Goal: Transaction & Acquisition: Obtain resource

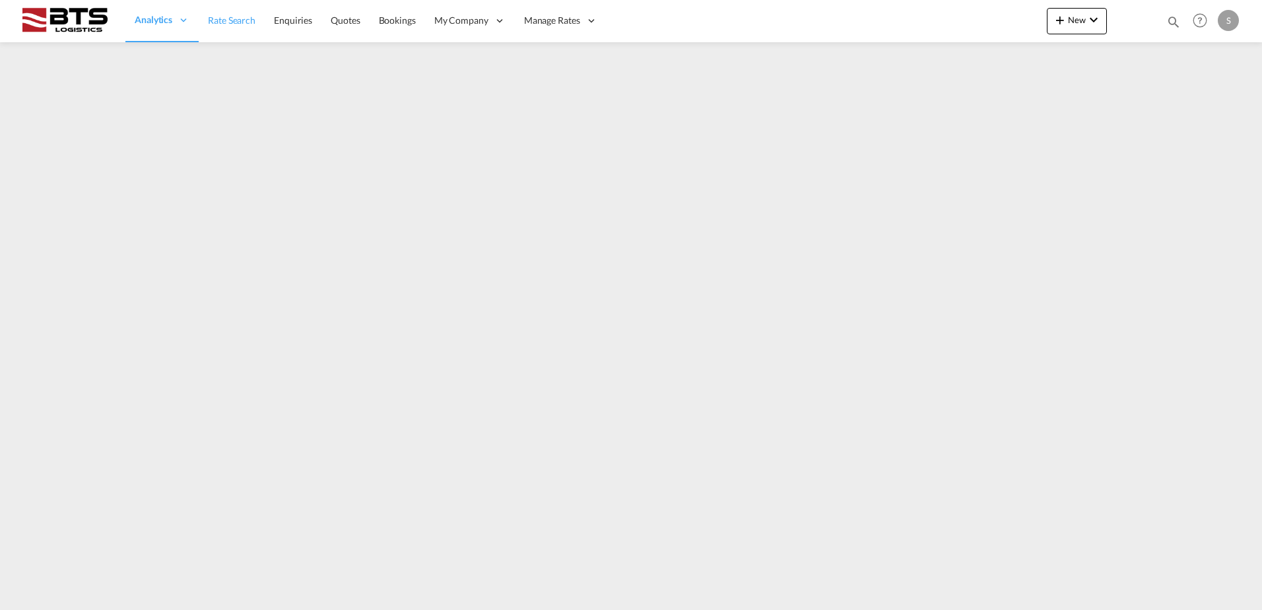
click at [237, 17] on span "Rate Search" at bounding box center [232, 20] width 48 height 11
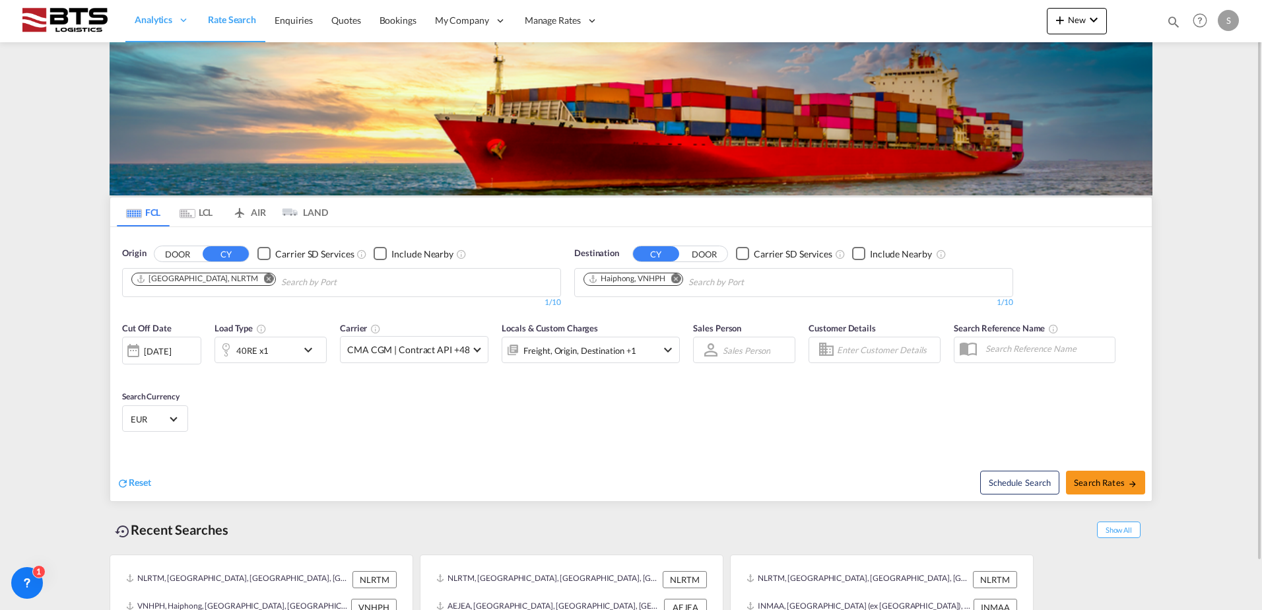
click at [678, 275] on md-icon "Remove" at bounding box center [676, 278] width 10 height 10
click at [666, 279] on input "Chips input." at bounding box center [646, 282] width 125 height 21
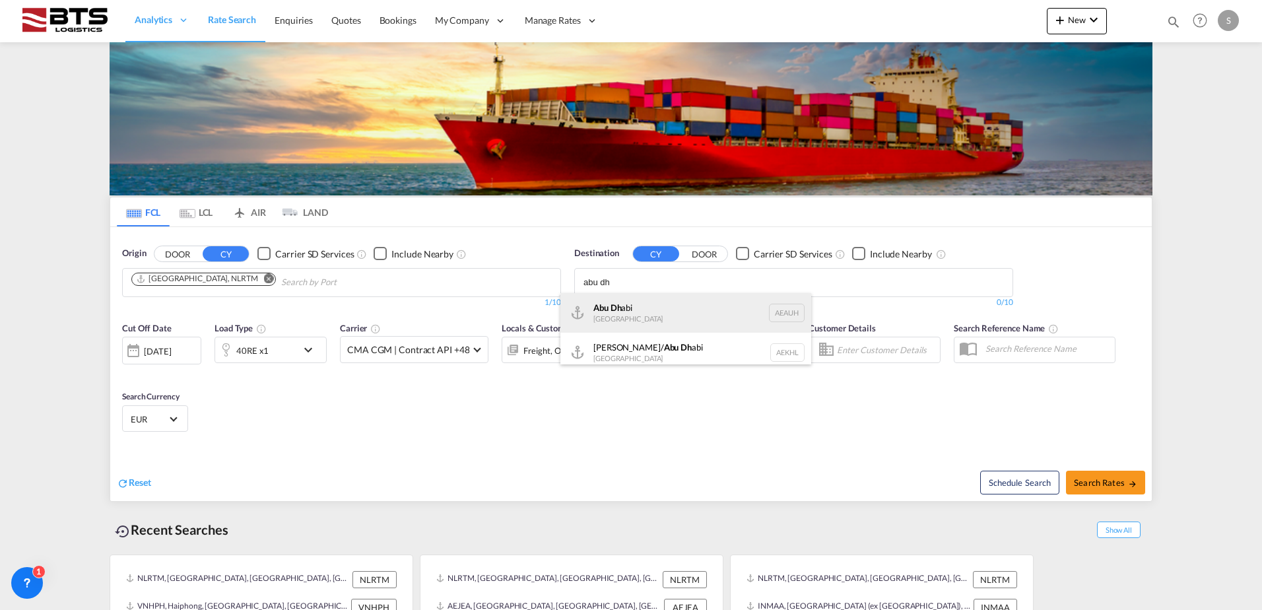
type input "abu dh"
click at [649, 306] on div "Abu Dh abi [GEOGRAPHIC_DATA] [GEOGRAPHIC_DATA]" at bounding box center [686, 313] width 251 height 40
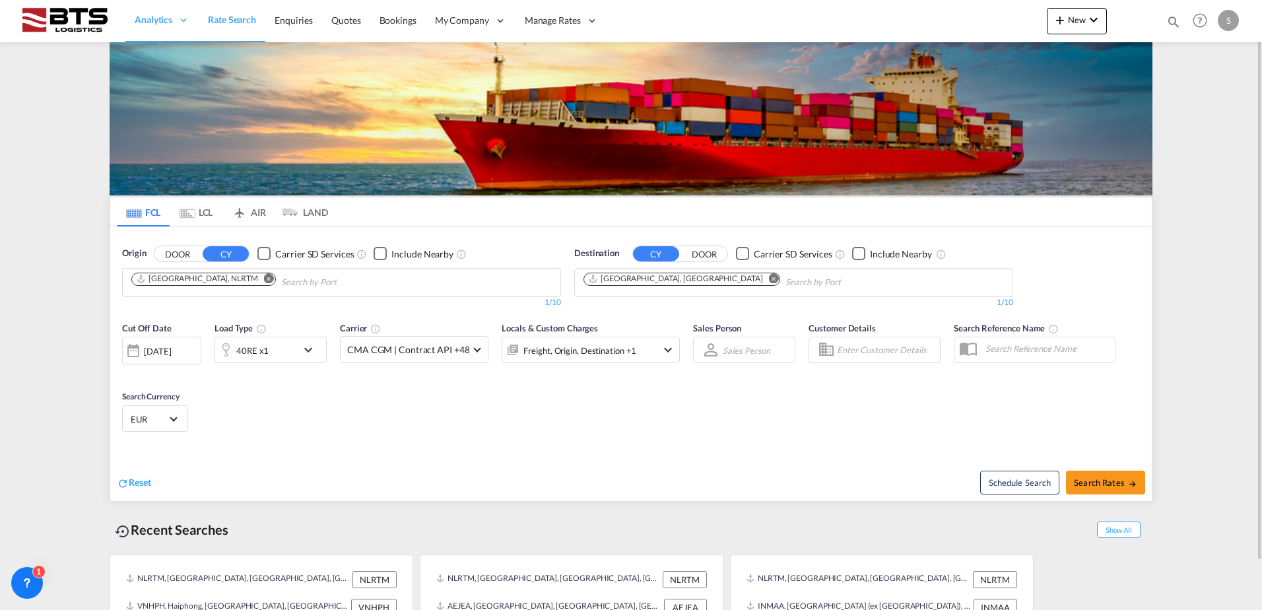
click at [295, 351] on div "40RE x1" at bounding box center [256, 350] width 82 height 26
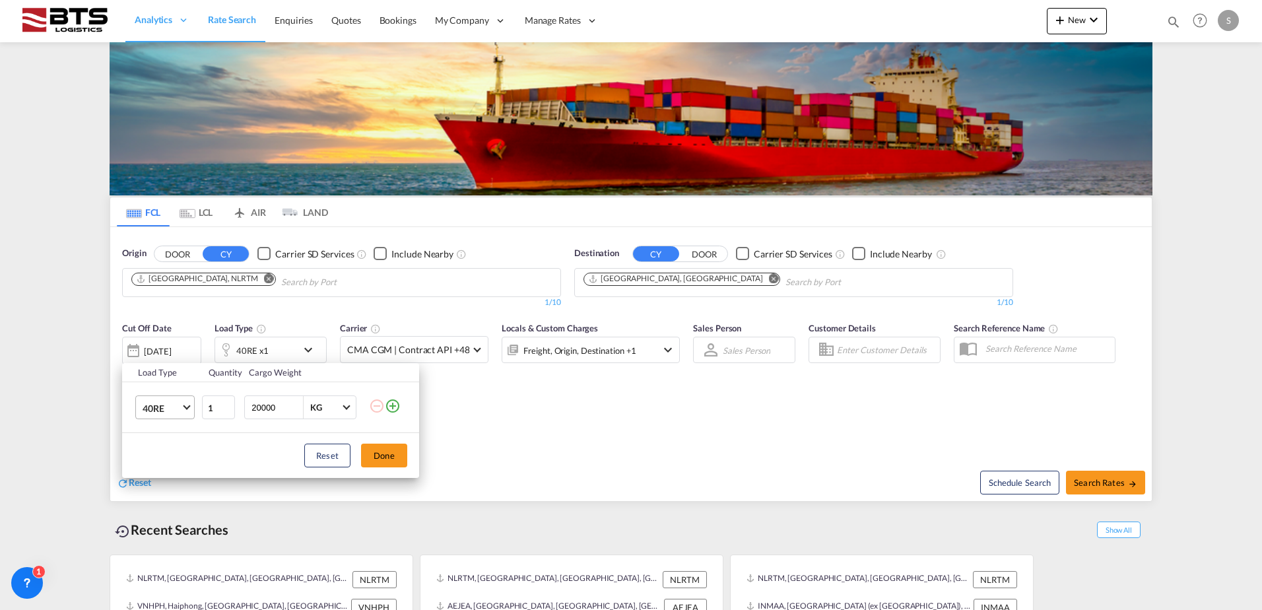
click at [175, 407] on span "40RE" at bounding box center [162, 408] width 38 height 13
click at [172, 394] on md-option "40HC" at bounding box center [177, 403] width 90 height 32
click at [387, 460] on button "Done" at bounding box center [384, 456] width 46 height 24
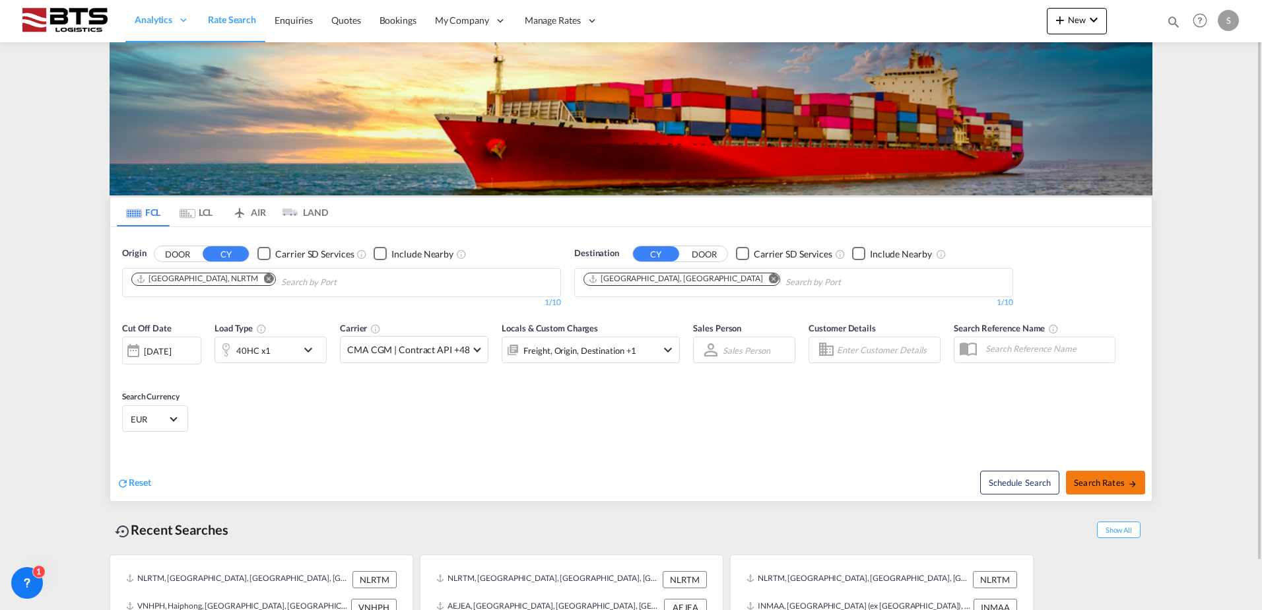
click at [1094, 483] on span "Search Rates" at bounding box center [1105, 482] width 63 height 11
type input "NLRTM to AEAUH / [DATE]"
